Goal: Transaction & Acquisition: Obtain resource

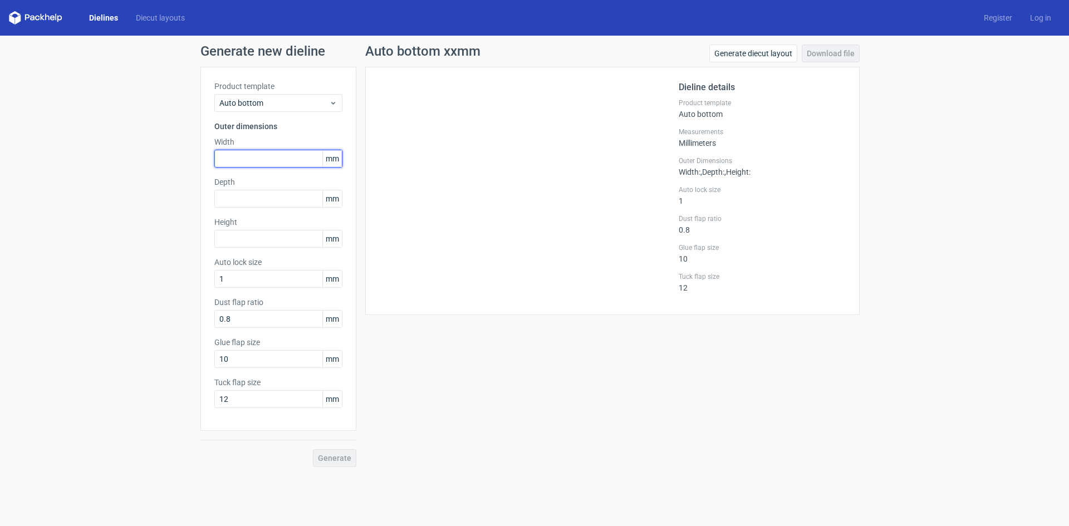
click at [238, 152] on input "text" at bounding box center [278, 159] width 128 height 18
type input "68"
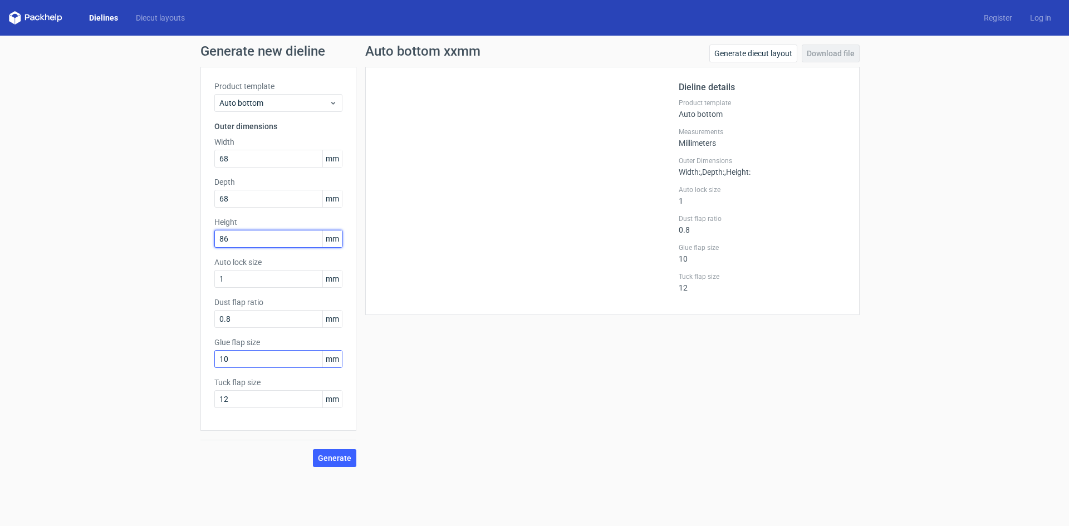
type input "86"
drag, startPoint x: 277, startPoint y: 359, endPoint x: 151, endPoint y: 341, distance: 127.6
click at [151, 341] on div "Generate new dieline Product template Auto bottom Outer dimensions Width 68 mm …" at bounding box center [534, 256] width 1069 height 440
type input "15"
click at [353, 460] on button "Generate" at bounding box center [334, 458] width 43 height 18
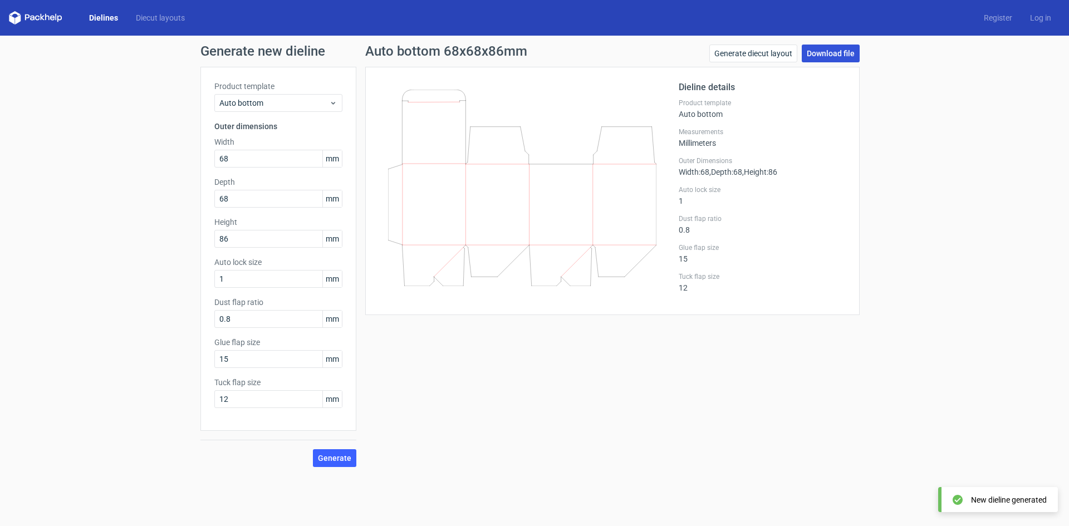
click at [836, 49] on link "Download file" at bounding box center [831, 54] width 58 height 18
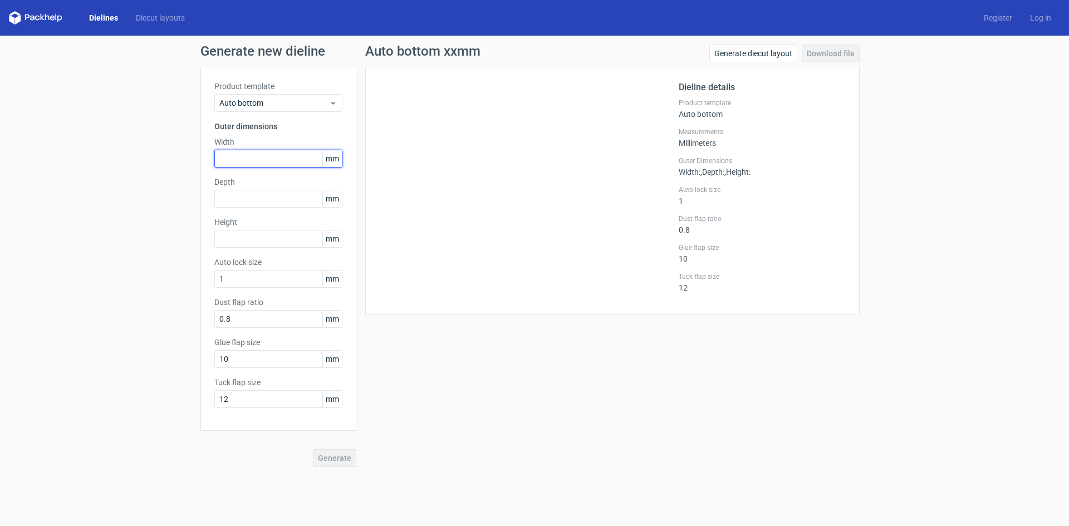
click at [231, 161] on input "text" at bounding box center [278, 159] width 128 height 18
type input "68"
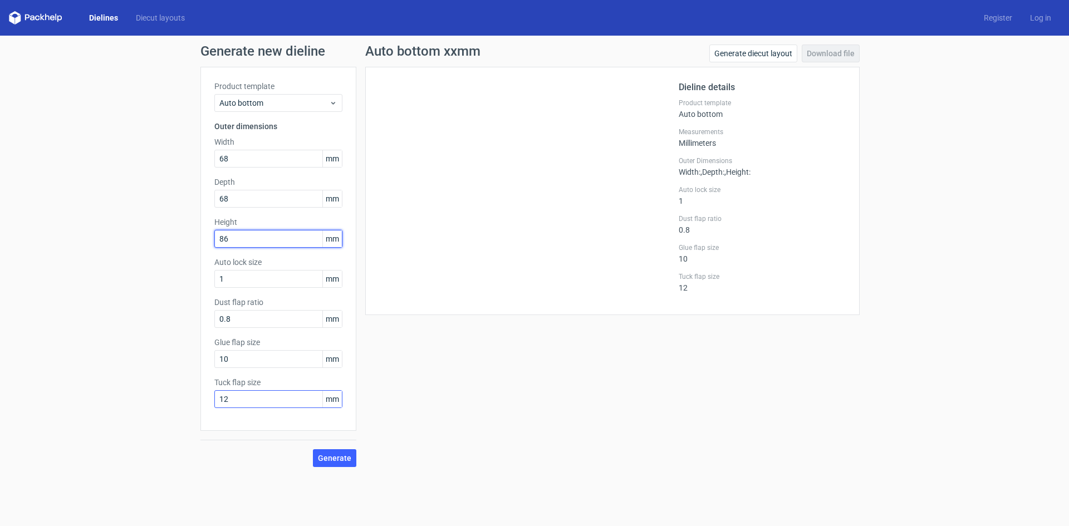
type input "86"
drag, startPoint x: 230, startPoint y: 395, endPoint x: 191, endPoint y: 390, distance: 39.9
click at [194, 390] on div "Generate new dieline Product template Auto bottom Outer dimensions Width 68 mm …" at bounding box center [534, 256] width 1069 height 440
type input "15"
click at [335, 459] on span "Generate" at bounding box center [334, 458] width 33 height 8
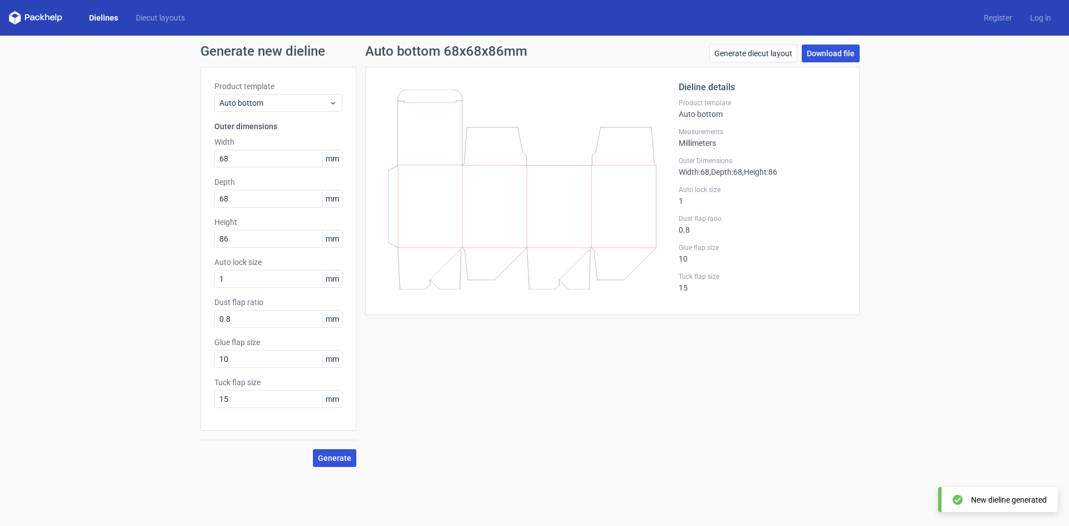
click at [826, 57] on link "Download file" at bounding box center [831, 54] width 58 height 18
